Goal: Information Seeking & Learning: Learn about a topic

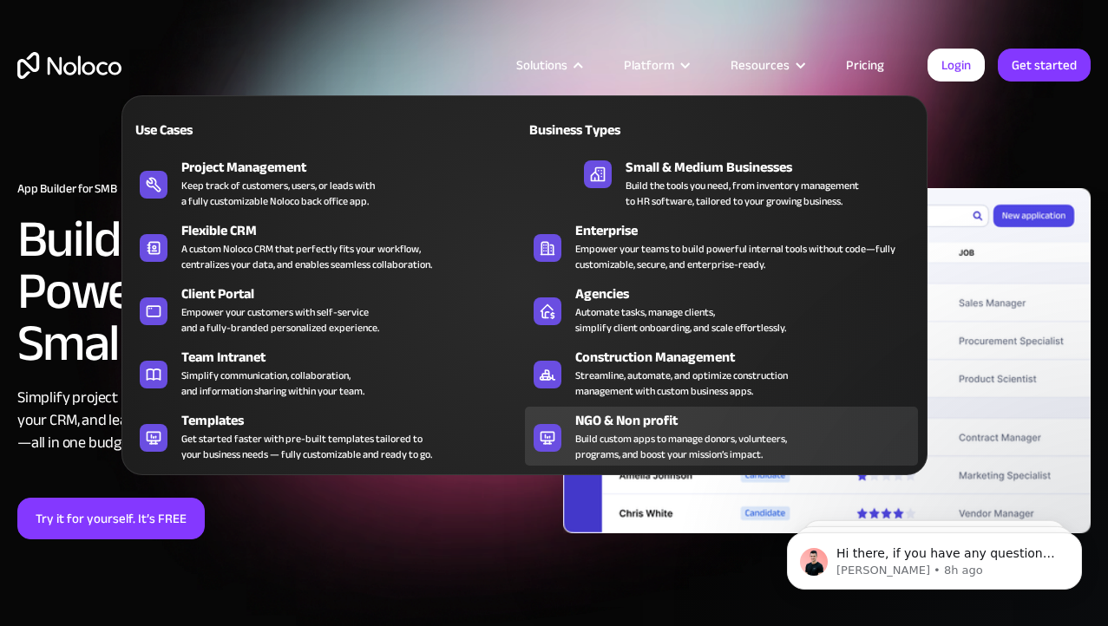
click at [623, 436] on div "Build custom apps to manage donors, volunteers, programs, and boost your missio…" at bounding box center [681, 446] width 212 height 31
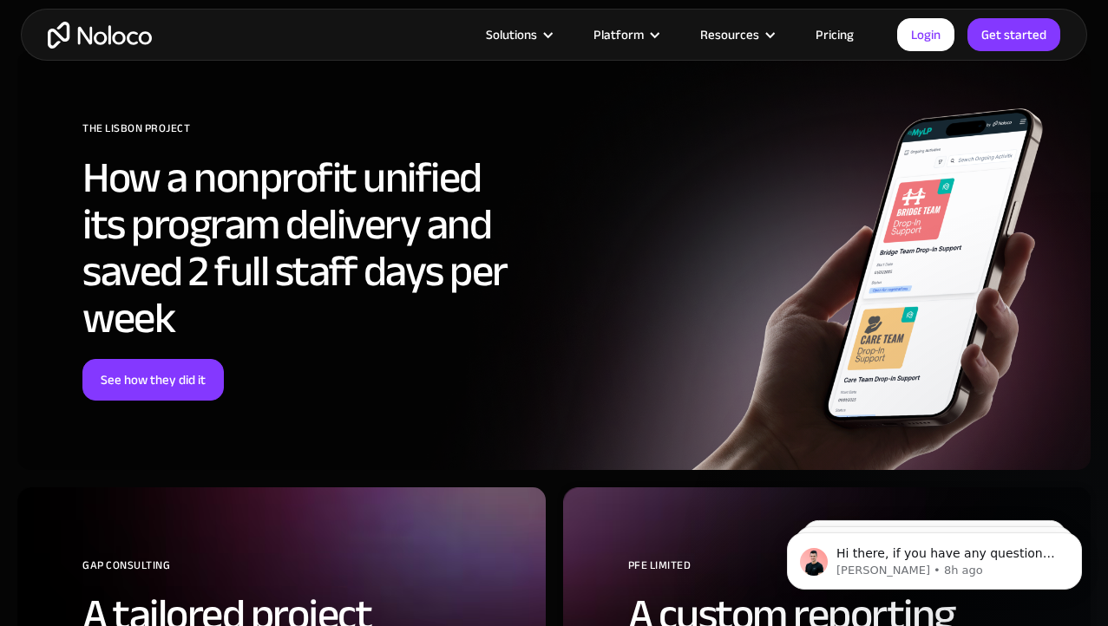
scroll to position [5935, 0]
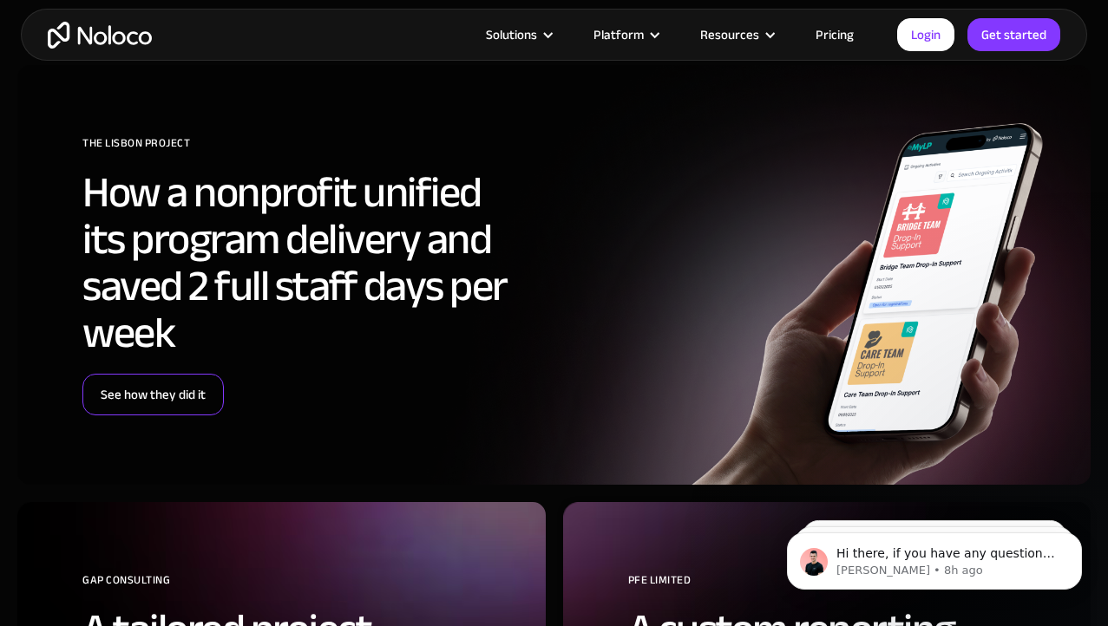
click at [182, 390] on link "See how they did it" at bounding box center [152, 395] width 141 height 42
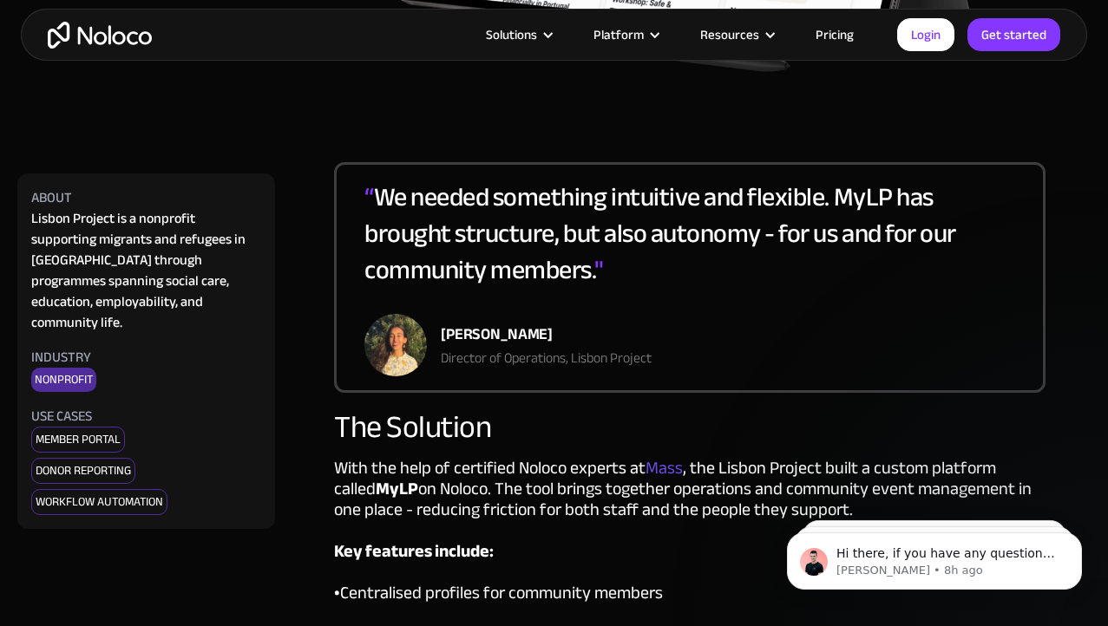
scroll to position [2202, 0]
